Goal: Information Seeking & Learning: Learn about a topic

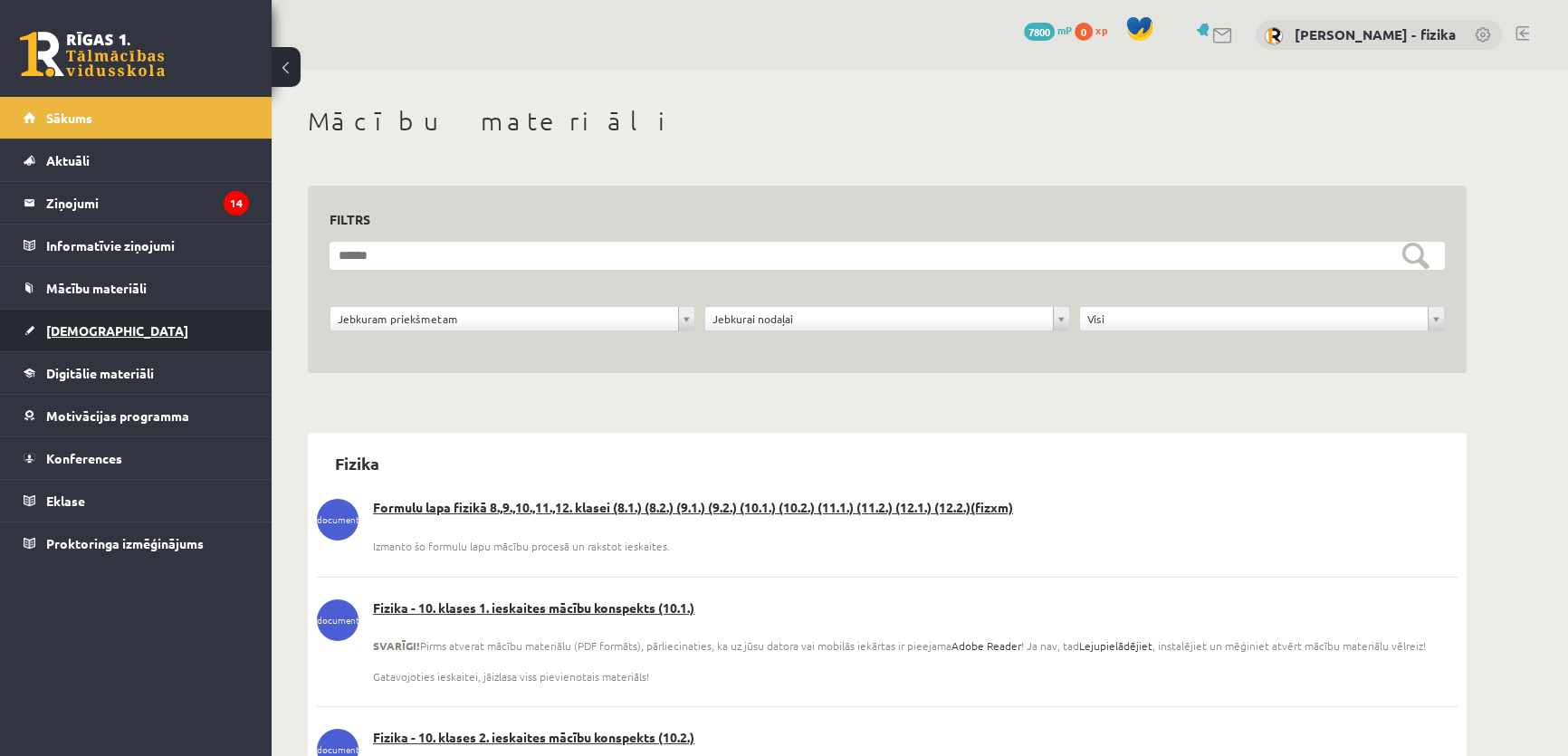
click at [104, 339] on link "[DEMOGRAPHIC_DATA]" at bounding box center [136, 330] width 225 height 41
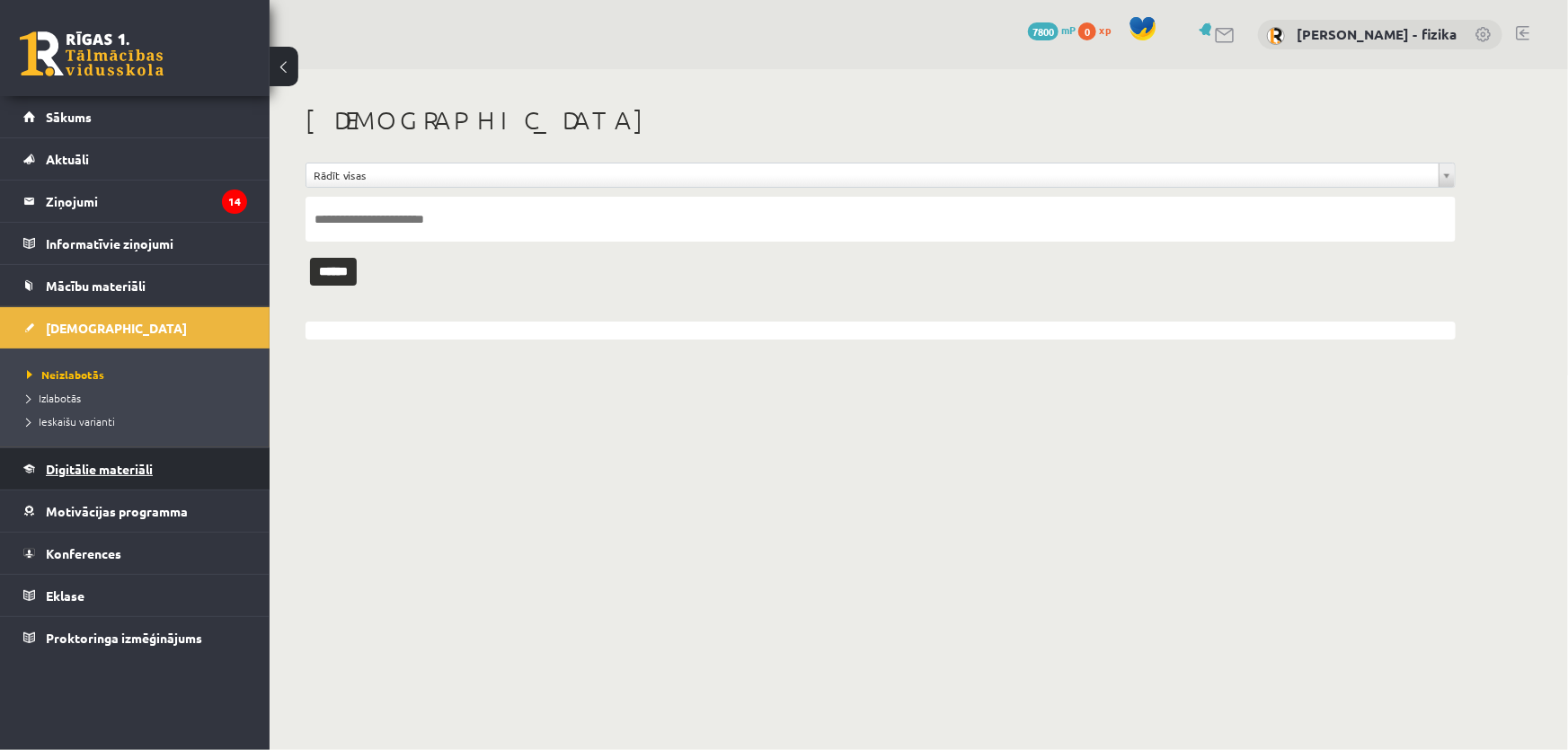
click at [118, 479] on link "Digitālie materiāli" at bounding box center [135, 469] width 223 height 41
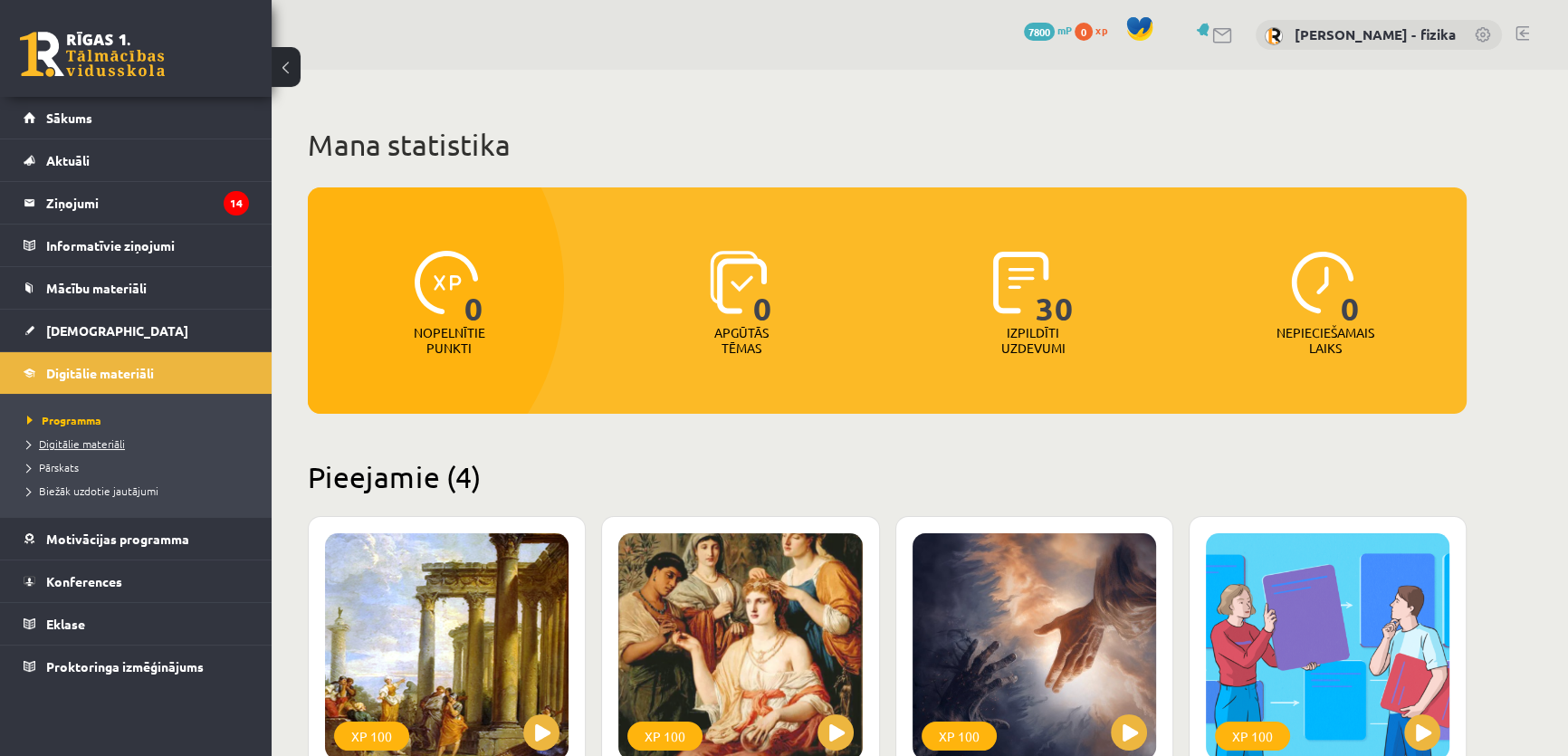
click at [99, 448] on link "Digitālie materiāli" at bounding box center [139, 443] width 226 height 16
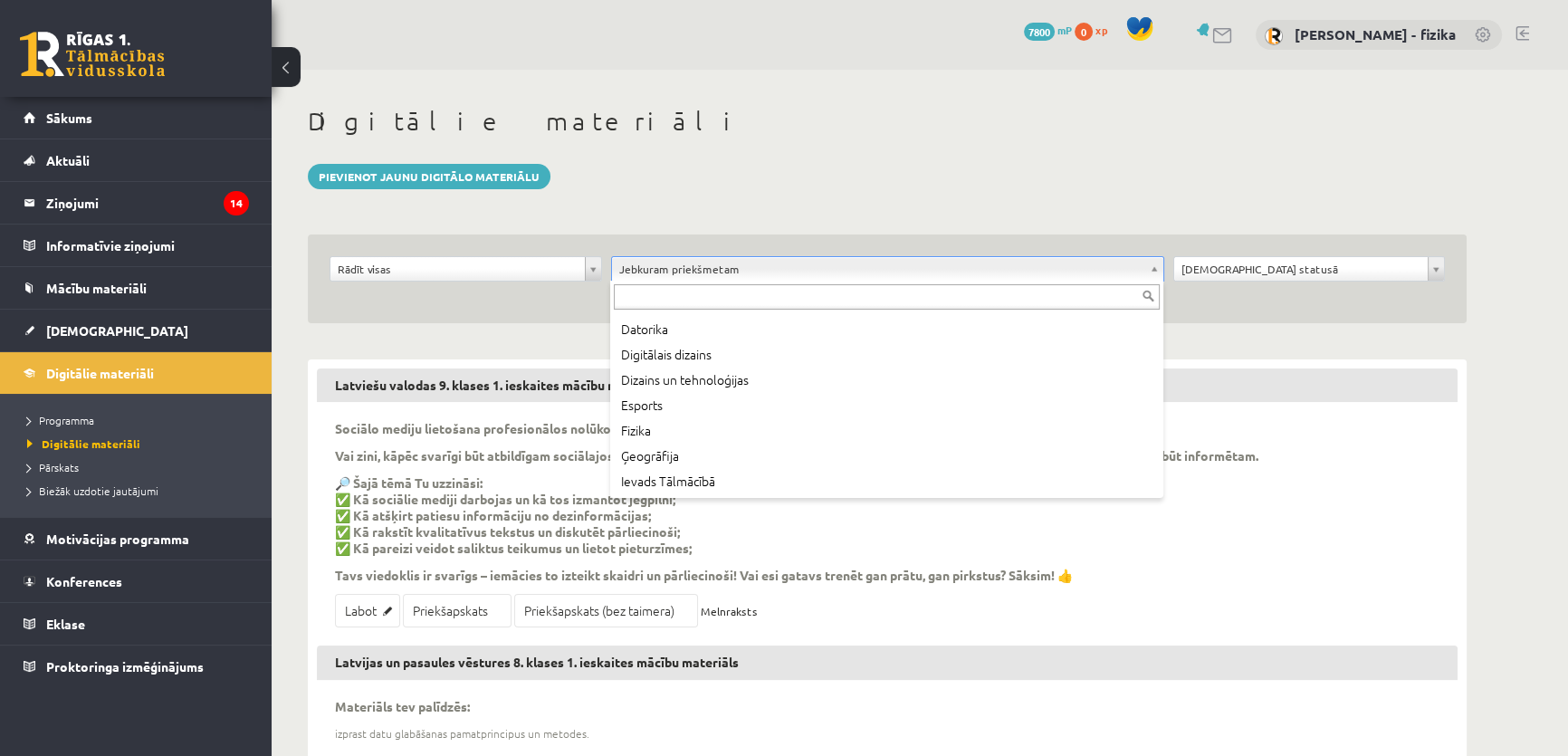
scroll to position [164, 0]
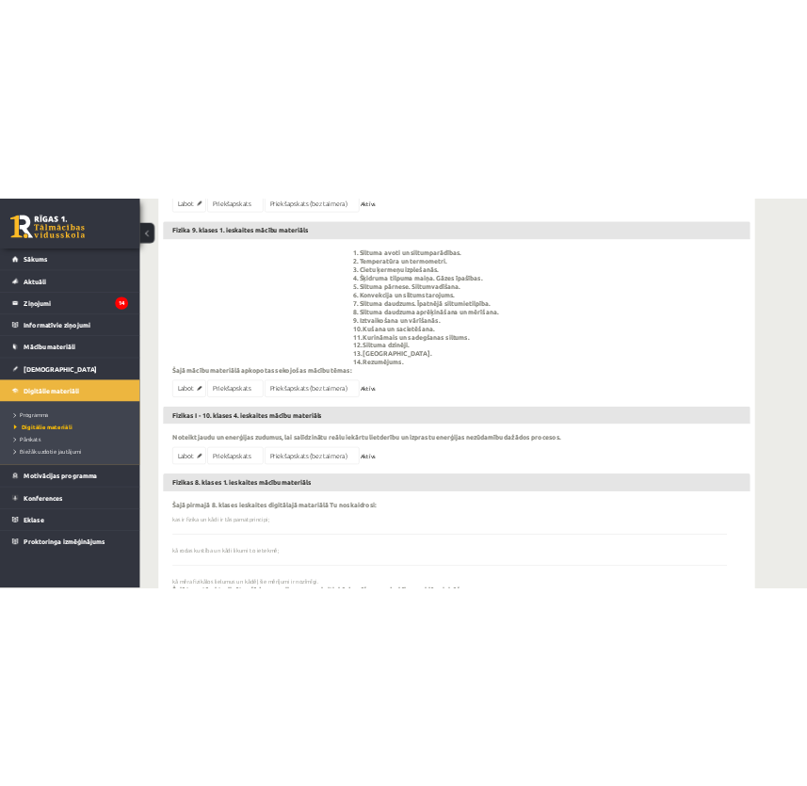
scroll to position [1883, 0]
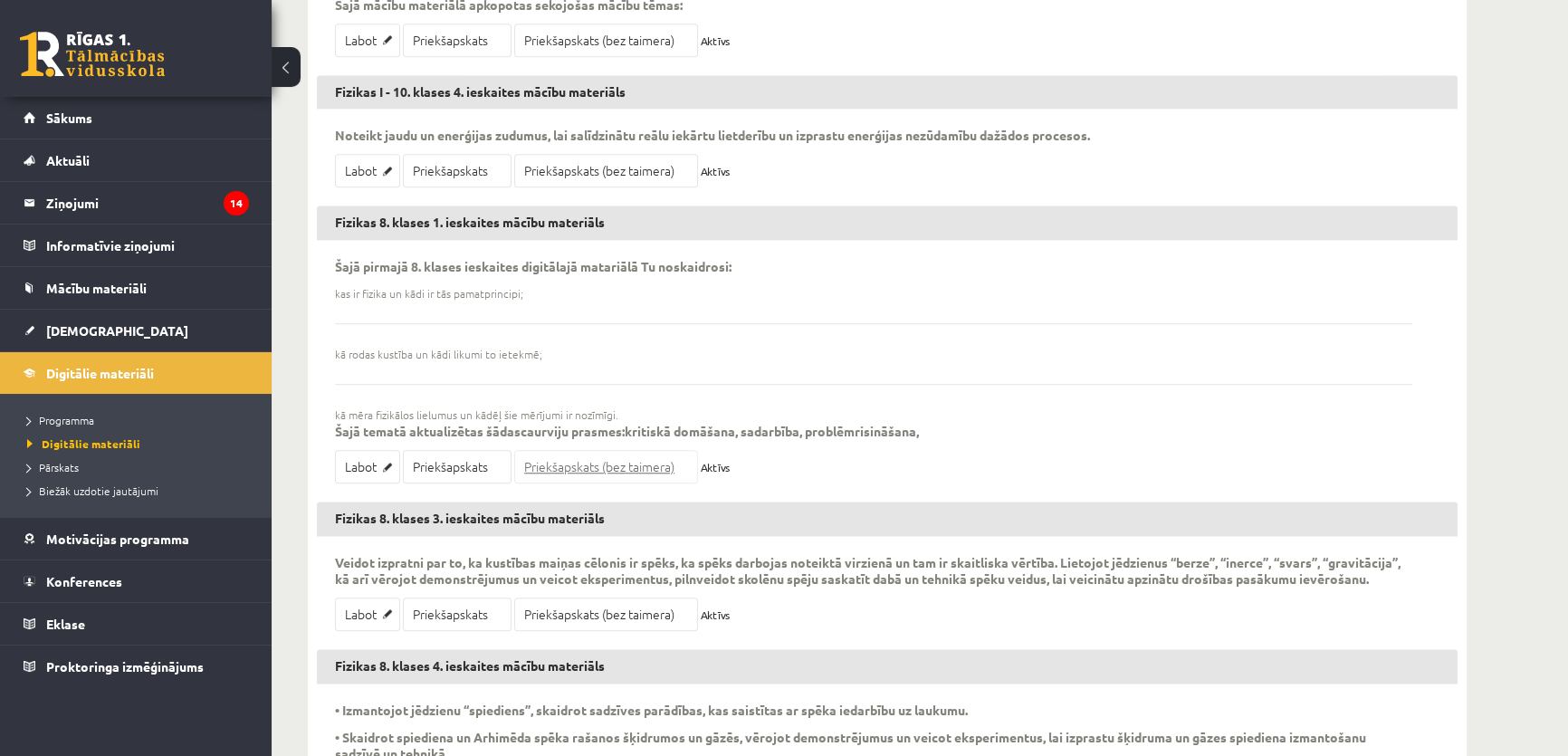
click at [615, 471] on link "Priekšapskats (bez taimera)" at bounding box center [606, 466] width 184 height 34
